Goal: Navigation & Orientation: Find specific page/section

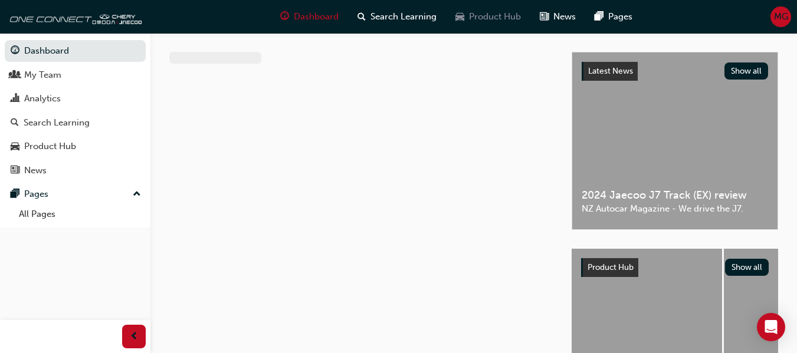
click at [489, 16] on span "Product Hub" at bounding box center [495, 17] width 52 height 14
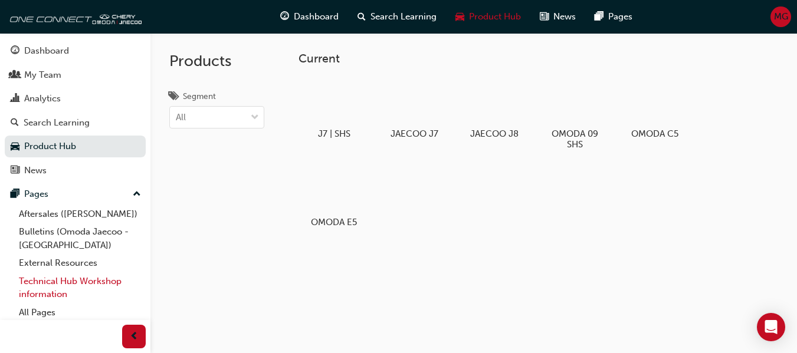
click at [59, 282] on link "Technical Hub Workshop information" at bounding box center [79, 287] width 131 height 31
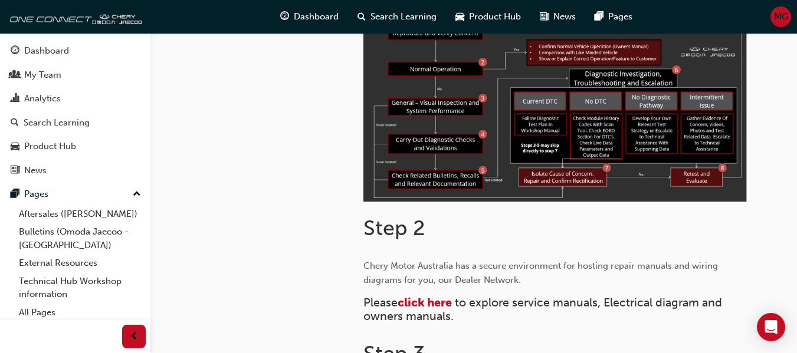
scroll to position [472, 0]
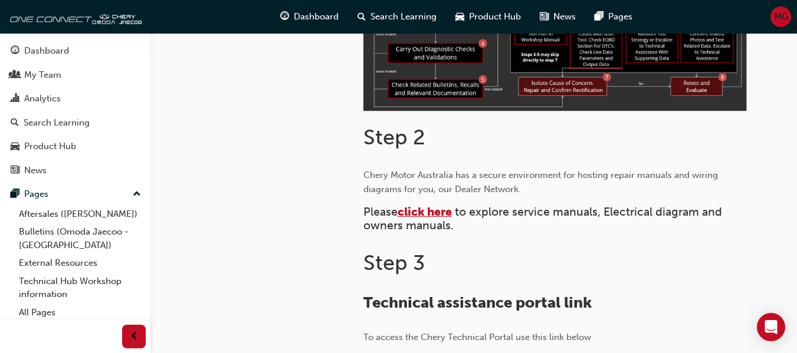
click at [438, 215] on span "click here" at bounding box center [424, 212] width 54 height 14
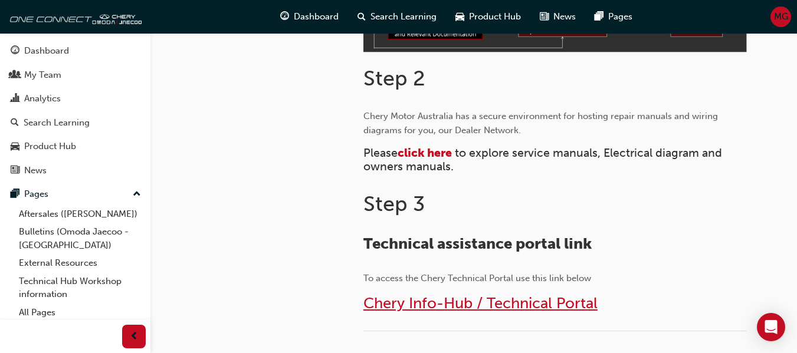
click at [471, 308] on span "Chery Info-Hub / Technical Portal" at bounding box center [480, 303] width 234 height 18
